Goal: Find specific page/section: Find specific page/section

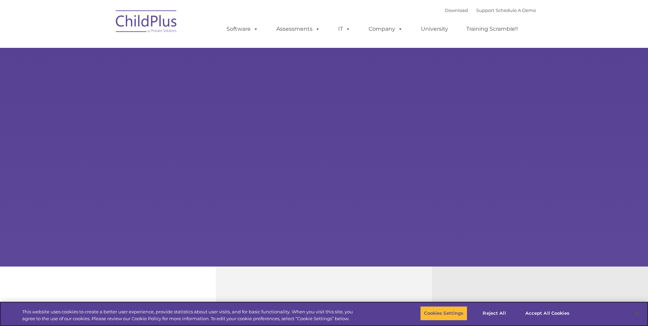
select select "MEDIUM"
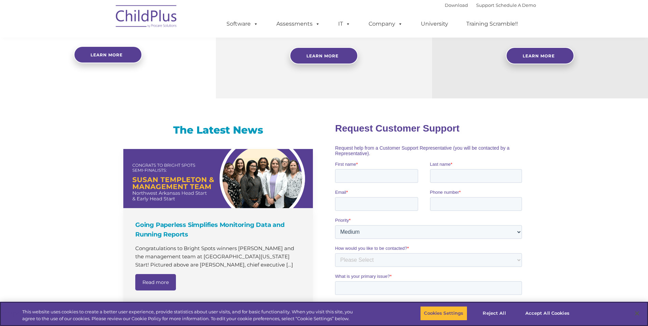
scroll to position [330, 0]
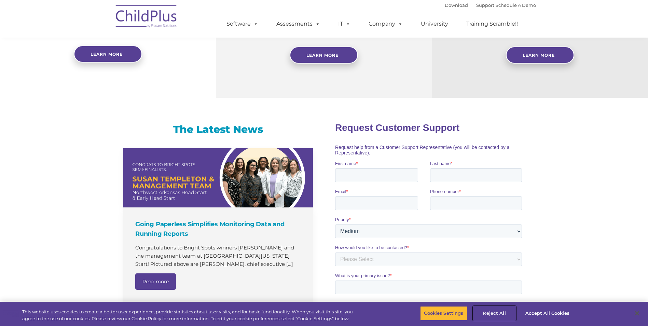
click at [494, 312] on button "Reject All" at bounding box center [494, 313] width 43 height 14
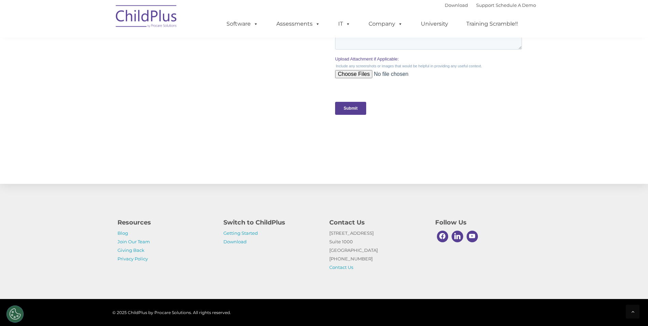
scroll to position [650, 0]
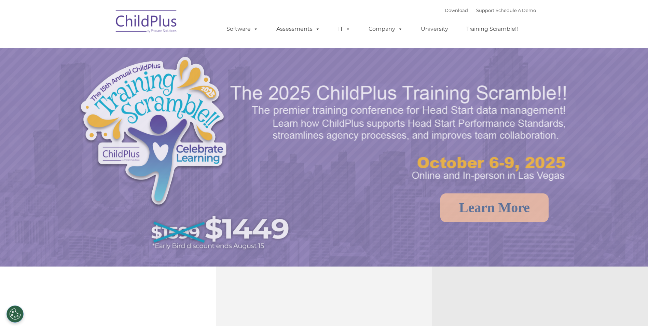
select select "MEDIUM"
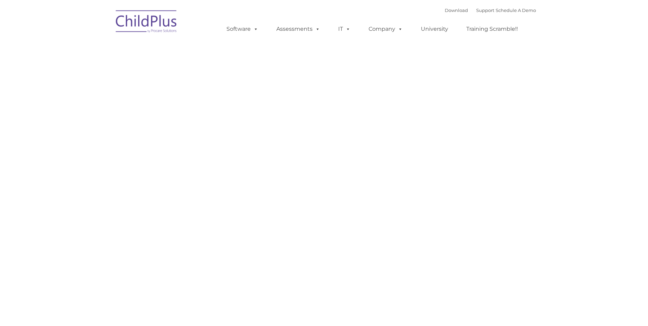
type input ""
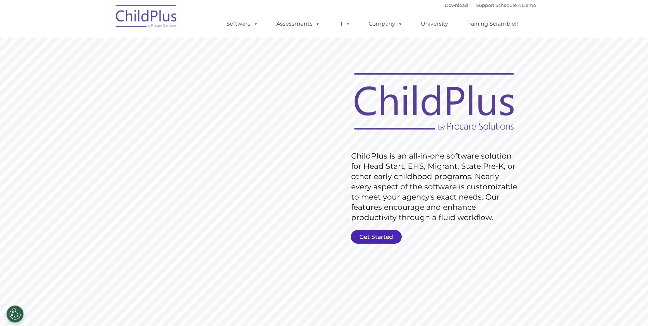
click at [374, 234] on link "Get Started" at bounding box center [376, 237] width 51 height 14
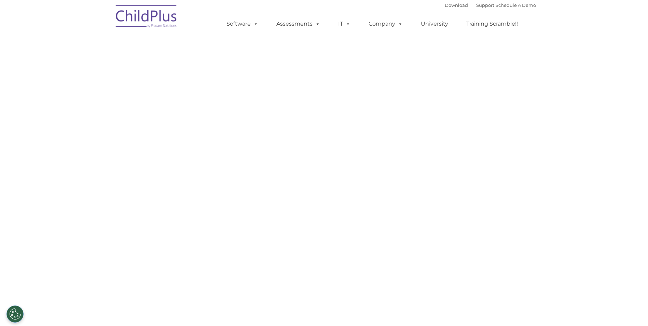
select select "MEDIUM"
